Goal: Information Seeking & Learning: Learn about a topic

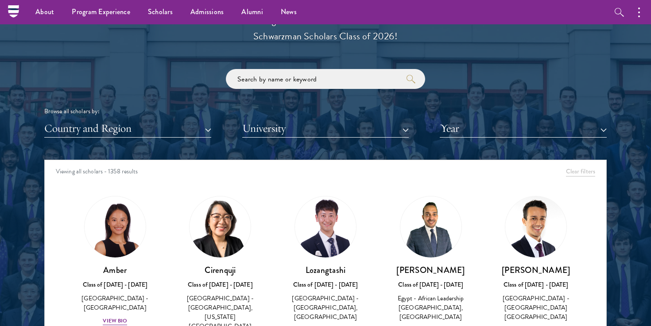
scroll to position [1013, 0]
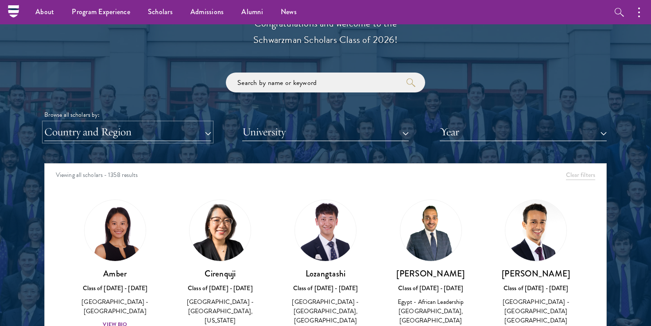
click at [207, 138] on button "Country and Region" at bounding box center [127, 132] width 167 height 18
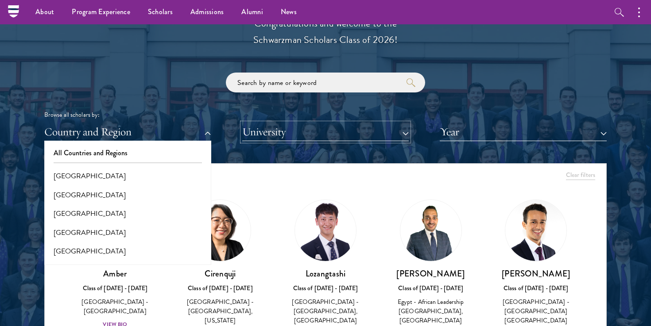
click at [300, 129] on button "University" at bounding box center [325, 132] width 167 height 18
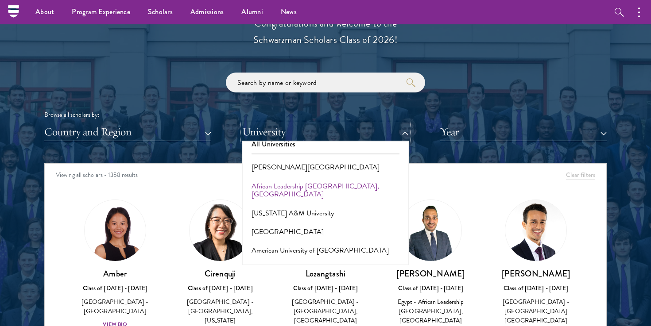
scroll to position [0, 0]
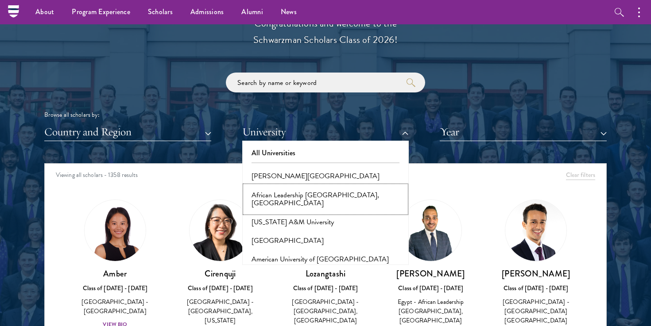
click at [296, 200] on button "African Leadership [GEOGRAPHIC_DATA], [GEOGRAPHIC_DATA]" at bounding box center [326, 199] width 162 height 27
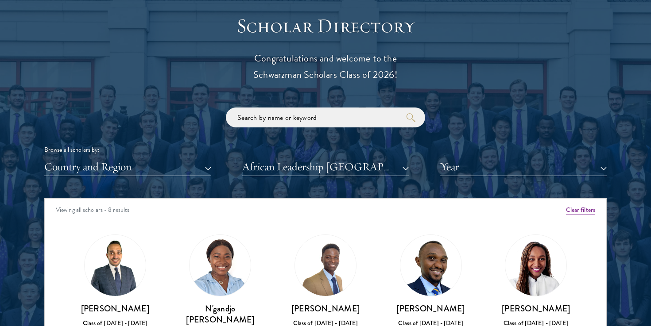
scroll to position [979, 0]
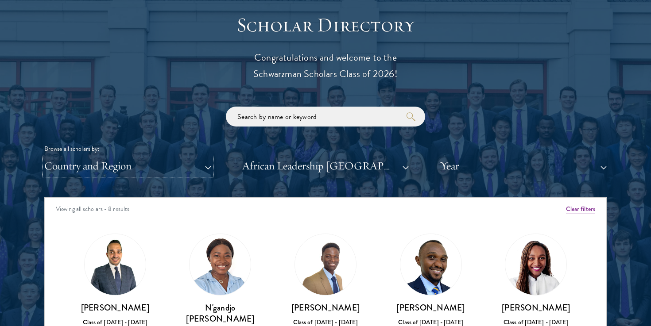
click at [208, 170] on button "Country and Region" at bounding box center [127, 166] width 167 height 18
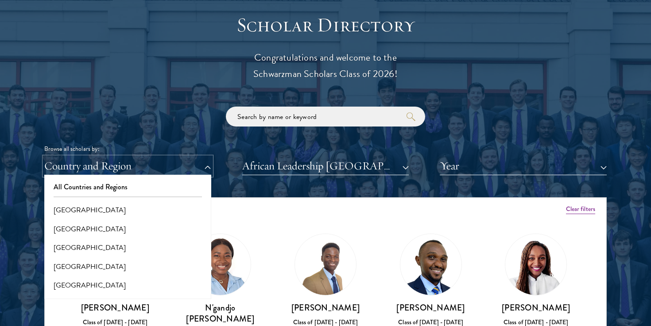
click at [209, 170] on button "Country and Region" at bounding box center [127, 166] width 167 height 18
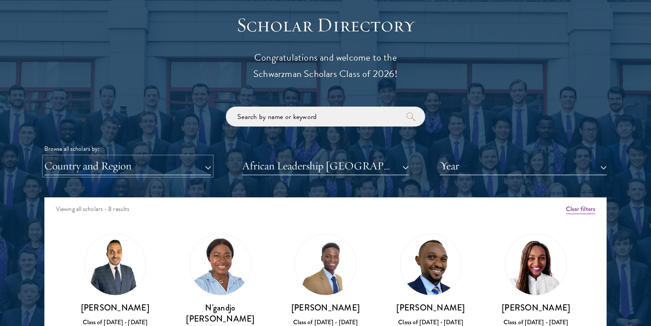
click at [192, 168] on button "Country and Region" at bounding box center [127, 166] width 167 height 18
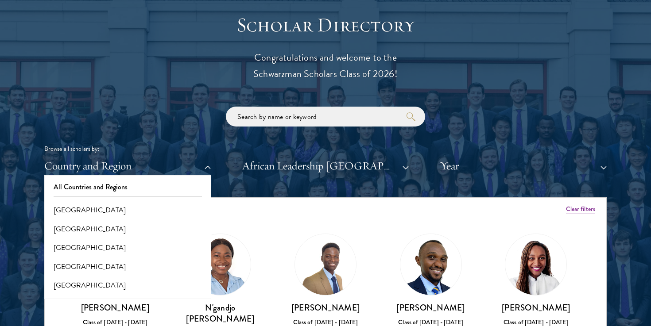
click at [200, 134] on div "Browse all scholars by: Country and Region All Countries and Regions [GEOGRAPHI…" at bounding box center [325, 141] width 563 height 69
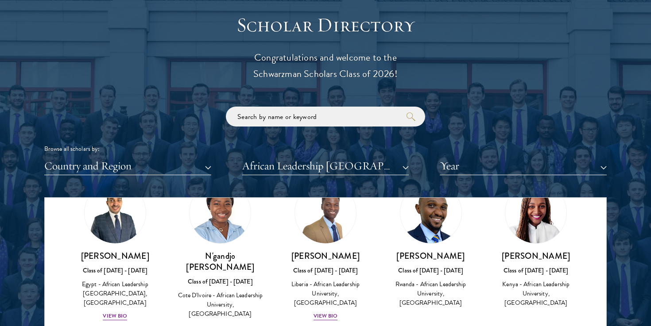
scroll to position [0, 0]
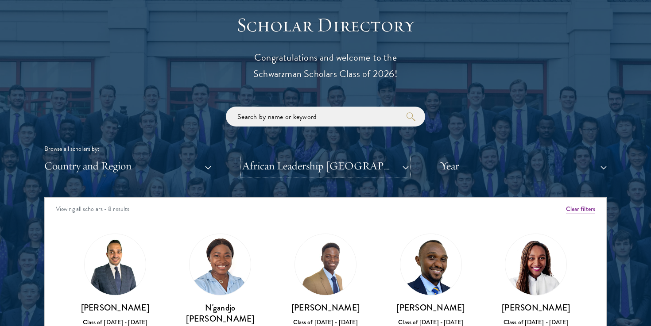
click at [292, 170] on button "African Leadership [GEOGRAPHIC_DATA], [GEOGRAPHIC_DATA]" at bounding box center [325, 166] width 167 height 18
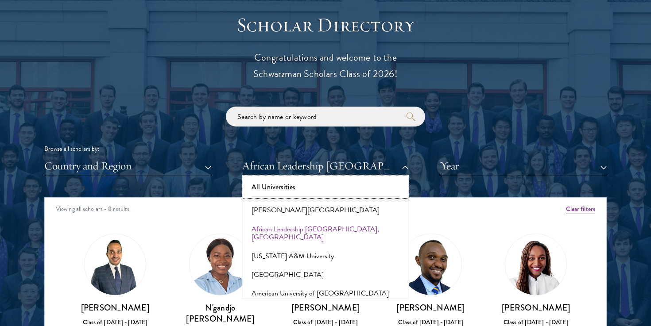
click at [277, 189] on button "All Universities" at bounding box center [326, 187] width 162 height 19
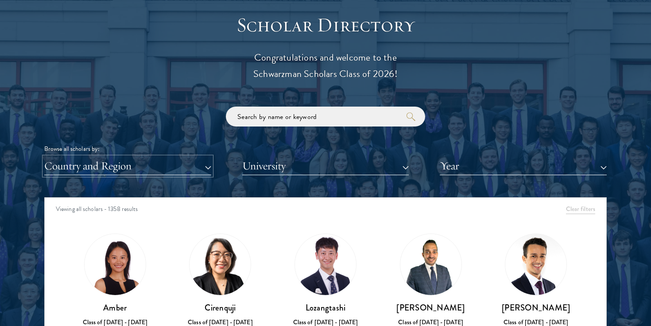
click at [193, 172] on button "Country and Region" at bounding box center [127, 166] width 167 height 18
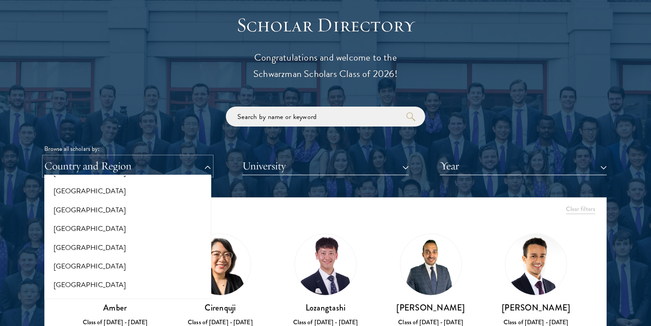
scroll to position [206, 0]
click at [154, 212] on button "[GEOGRAPHIC_DATA]" at bounding box center [128, 211] width 162 height 19
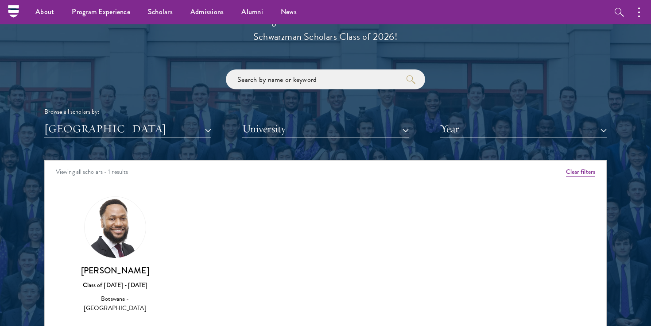
scroll to position [1010, 0]
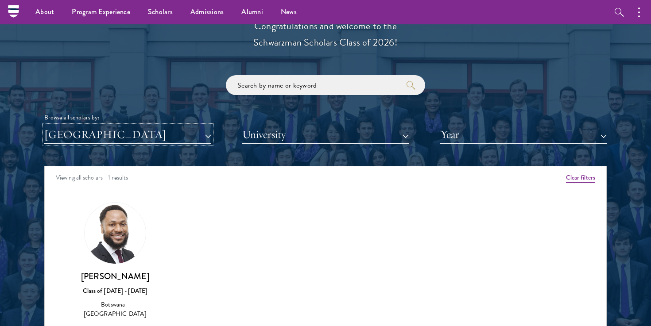
click at [186, 138] on button "[GEOGRAPHIC_DATA]" at bounding box center [127, 135] width 167 height 18
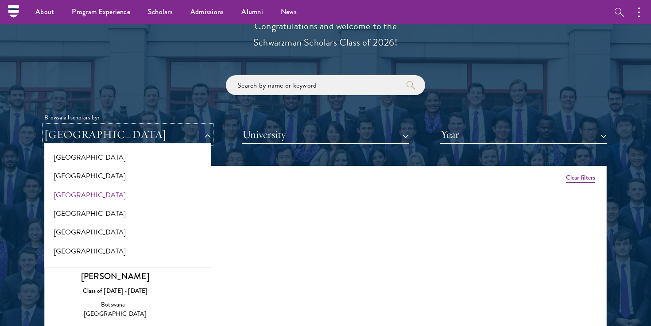
scroll to position [226, 0]
click at [137, 198] on button "[GEOGRAPHIC_DATA]" at bounding box center [128, 197] width 162 height 19
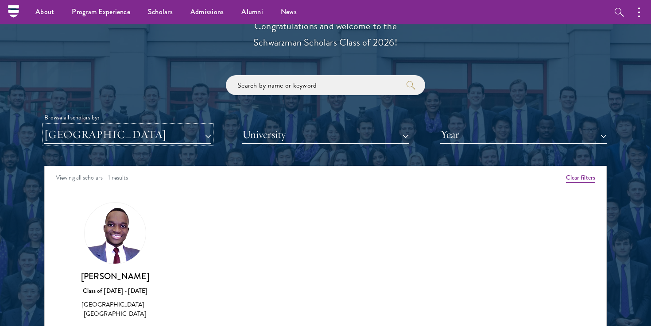
click at [148, 136] on button "[GEOGRAPHIC_DATA]" at bounding box center [127, 135] width 167 height 18
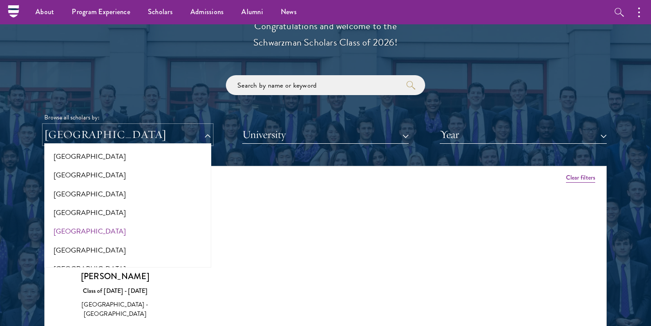
scroll to position [227, 0]
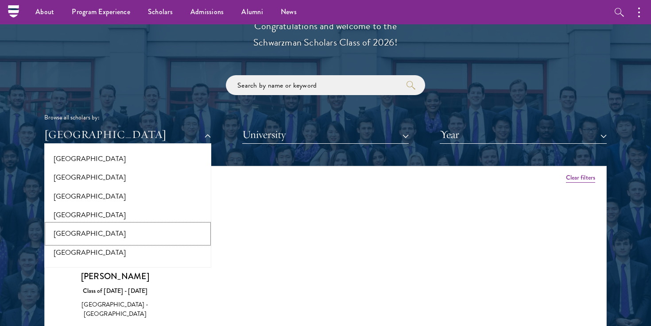
click at [117, 235] on button "[GEOGRAPHIC_DATA]" at bounding box center [128, 234] width 162 height 19
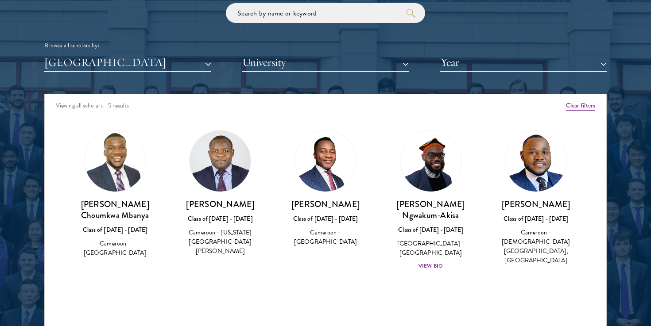
scroll to position [1084, 0]
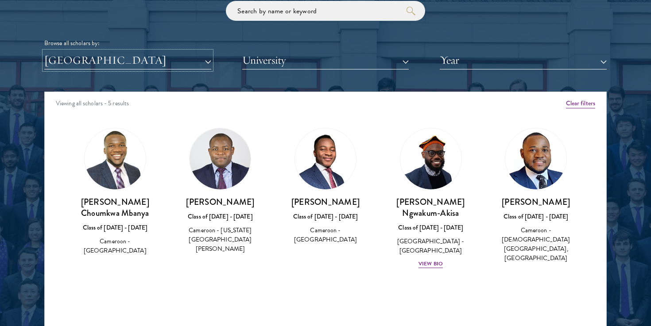
click at [157, 61] on button "[GEOGRAPHIC_DATA]" at bounding box center [127, 60] width 167 height 18
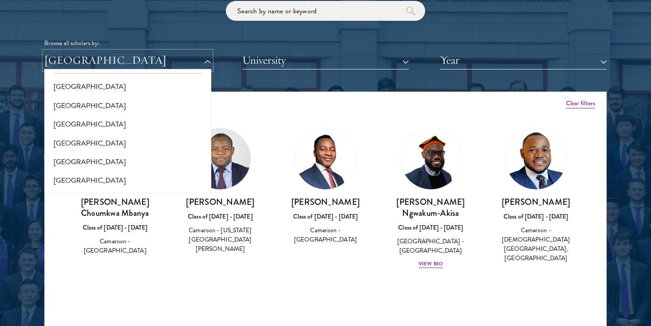
scroll to position [0, 0]
click at [140, 82] on button "All Countries and Regions" at bounding box center [128, 81] width 162 height 19
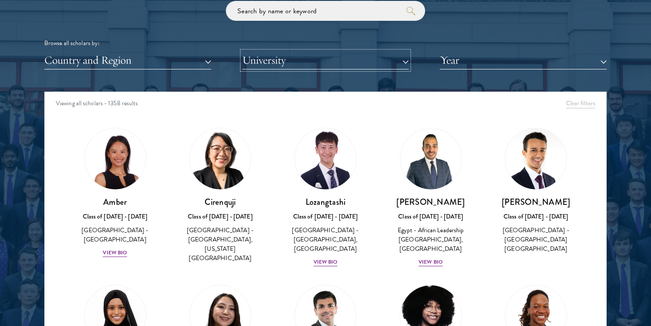
click at [337, 58] on button "University" at bounding box center [325, 60] width 167 height 18
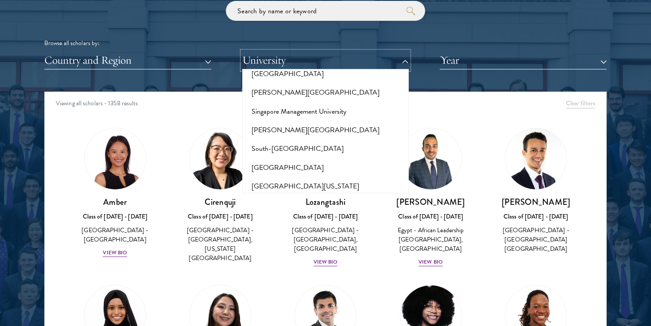
scroll to position [4977, 0]
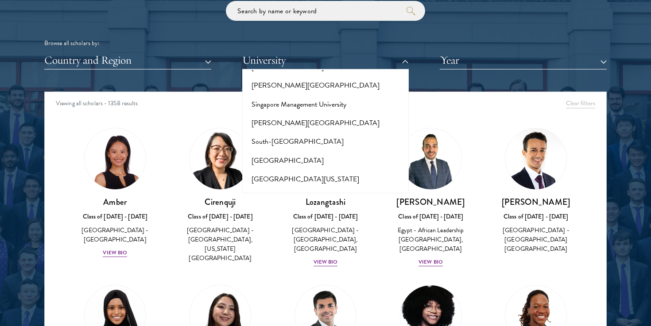
click at [292, 245] on button "[GEOGRAPHIC_DATA]" at bounding box center [326, 254] width 162 height 19
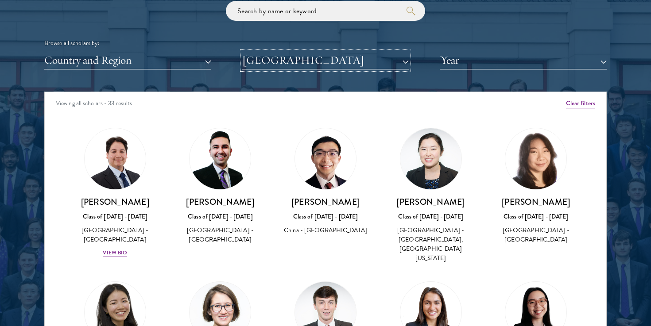
click at [355, 64] on button "[GEOGRAPHIC_DATA]" at bounding box center [325, 60] width 167 height 18
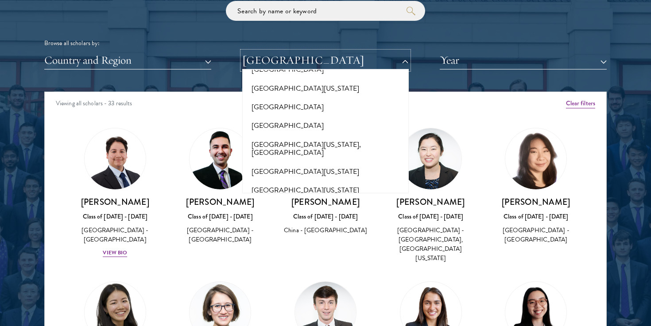
scroll to position [6938, 0]
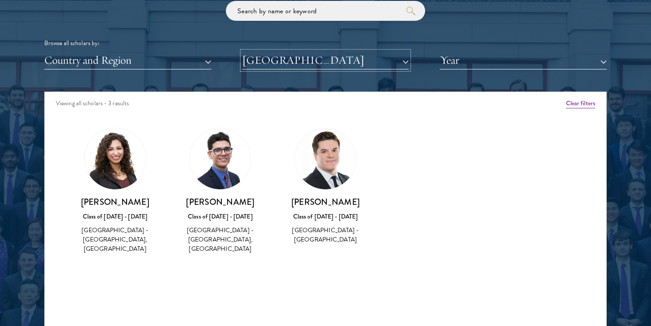
click at [307, 52] on button "[GEOGRAPHIC_DATA]" at bounding box center [325, 60] width 167 height 18
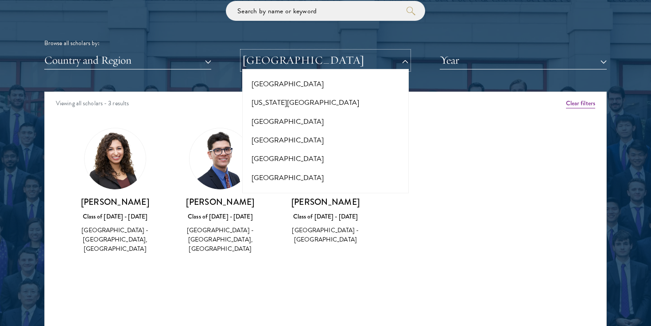
scroll to position [214, 0]
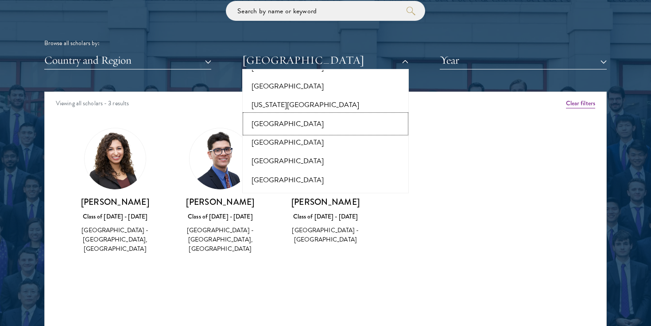
click at [307, 117] on button "[GEOGRAPHIC_DATA]" at bounding box center [326, 124] width 162 height 19
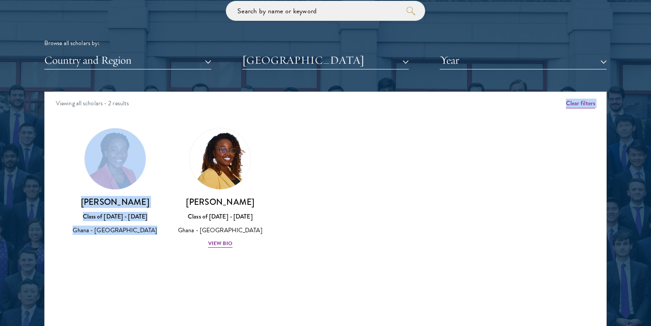
click at [312, 117] on div "Viewing all scholars - 2 results" at bounding box center [326, 104] width 562 height 25
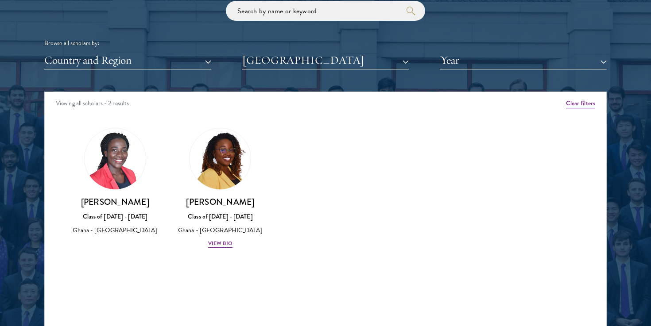
click at [312, 116] on div "Viewing all scholars - 2 results" at bounding box center [326, 104] width 562 height 25
click at [311, 62] on button "[GEOGRAPHIC_DATA]" at bounding box center [325, 60] width 167 height 18
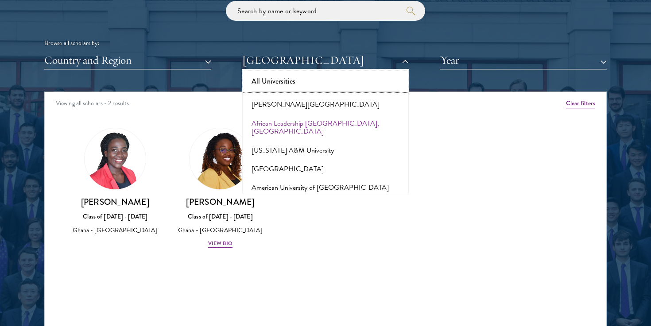
click at [295, 83] on button "All Universities" at bounding box center [326, 81] width 162 height 19
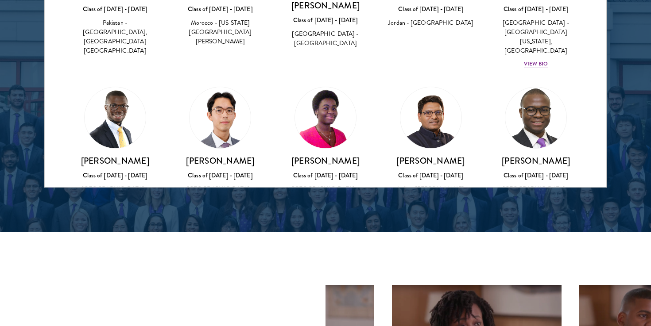
scroll to position [1255, 0]
